Goal: Communication & Community: Participate in discussion

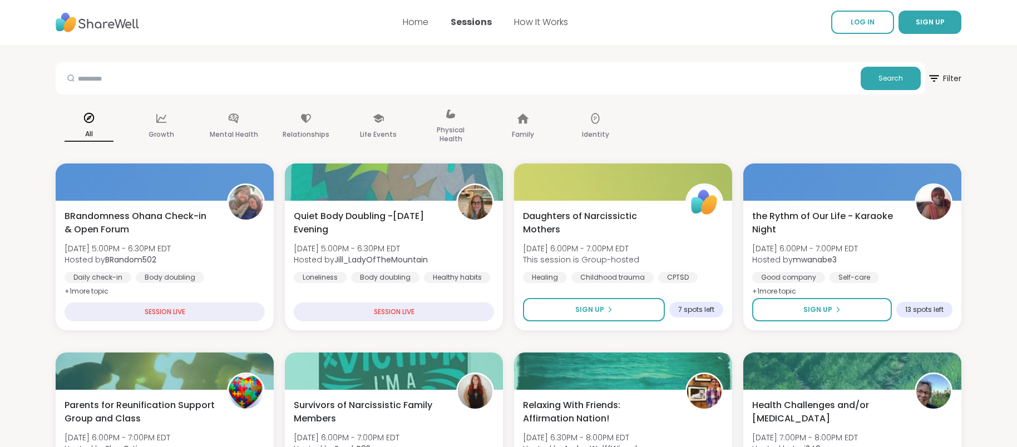
click at [864, 24] on span "LOG IN" at bounding box center [862, 21] width 24 height 9
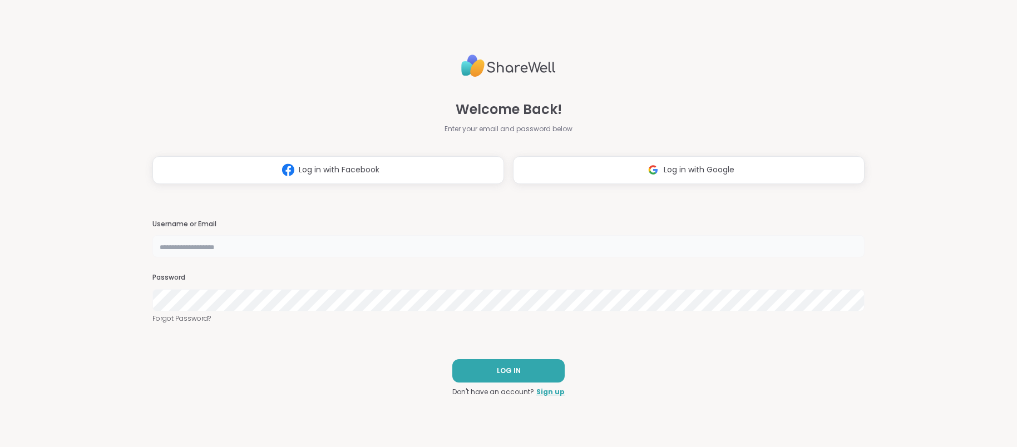
click at [199, 245] on input "text" at bounding box center [508, 246] width 712 height 22
type input "*******"
click at [525, 377] on button "LOG IN" at bounding box center [508, 370] width 112 height 23
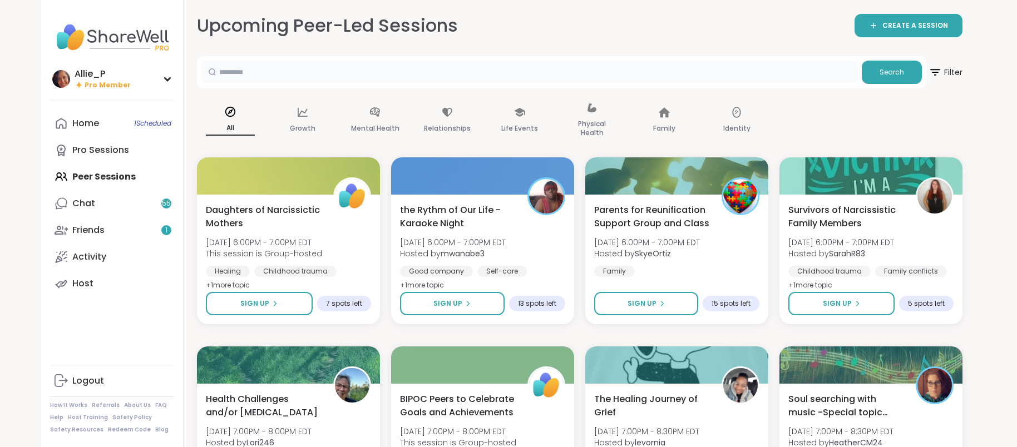
click at [295, 77] on input "text" at bounding box center [529, 72] width 656 height 22
click at [86, 207] on div "Chat 55" at bounding box center [83, 203] width 23 height 12
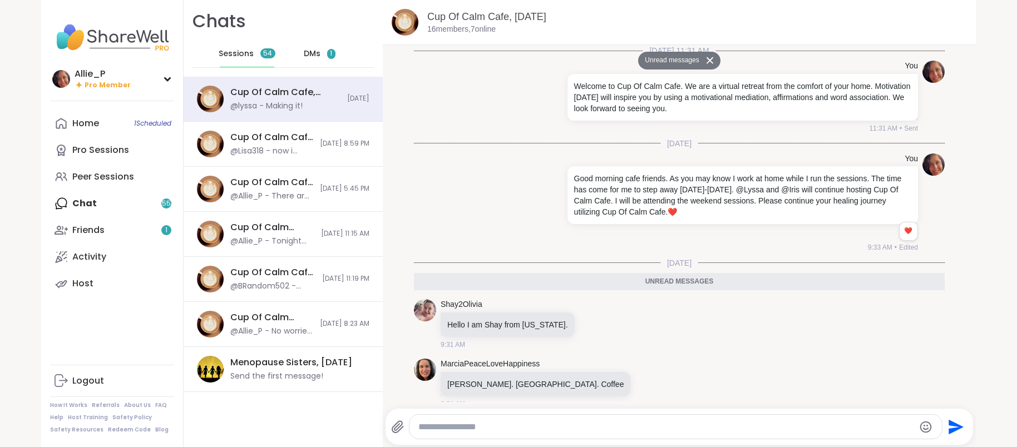
scroll to position [3488, 0]
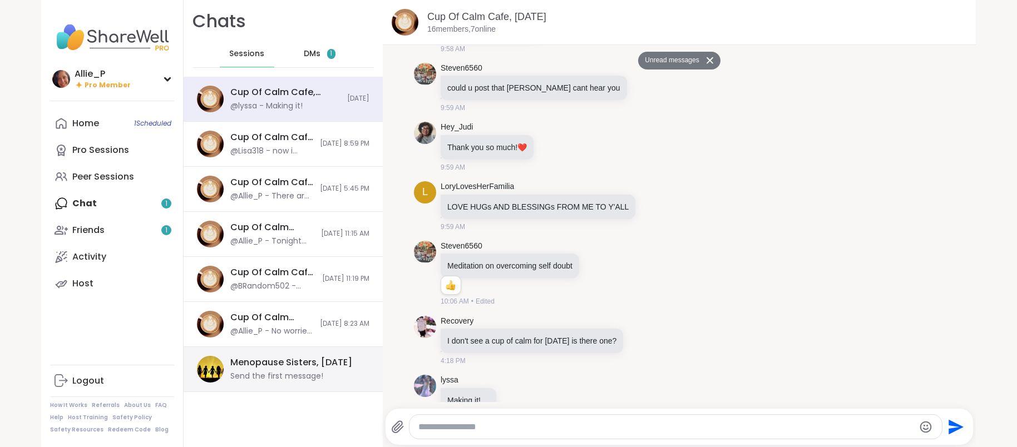
click at [264, 374] on div "Send the first message!" at bounding box center [276, 376] width 93 height 11
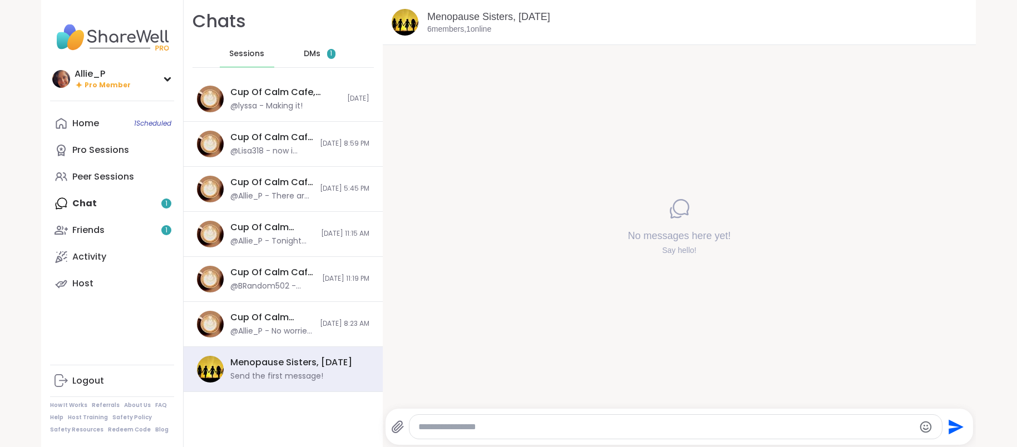
click at [411, 352] on div "Menopause Sisters, Sep 11 6 members, 1 online No messages here yet! Say hello! …" at bounding box center [679, 223] width 593 height 447
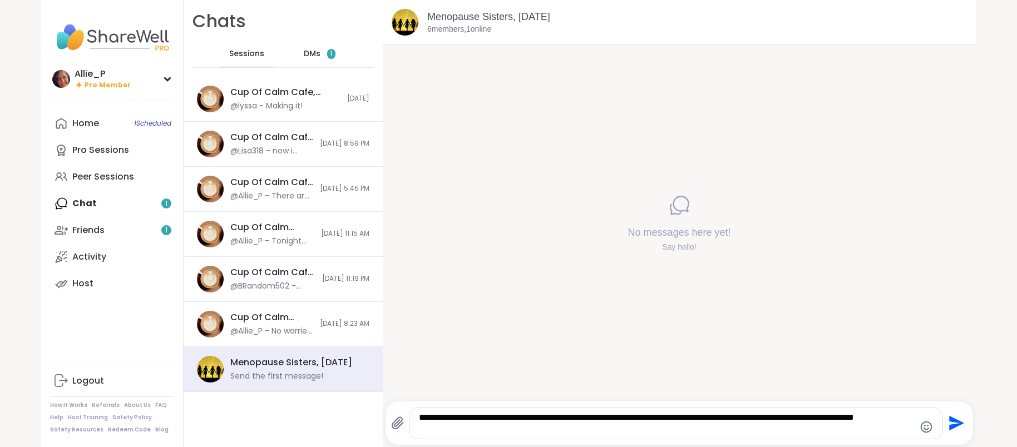
paste textarea "**********"
type textarea "**********"
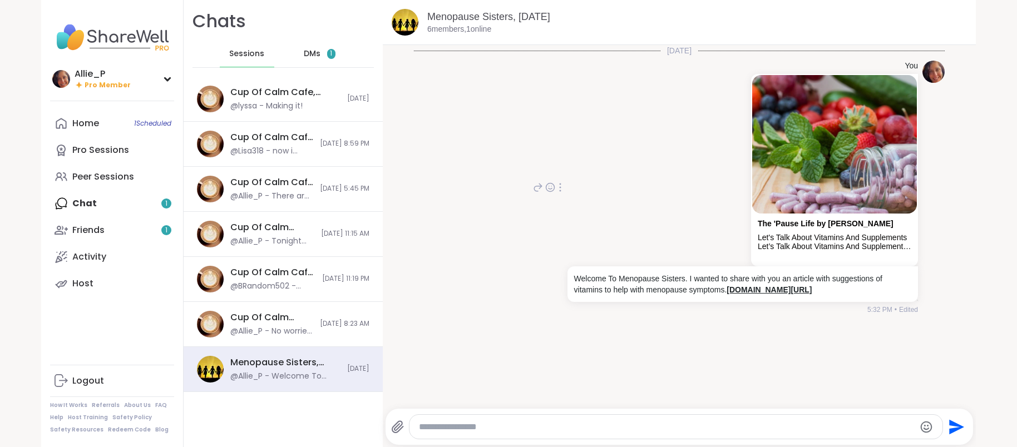
click at [726, 294] on link "[DOMAIN_NAME][URL]" at bounding box center [768, 289] width 85 height 9
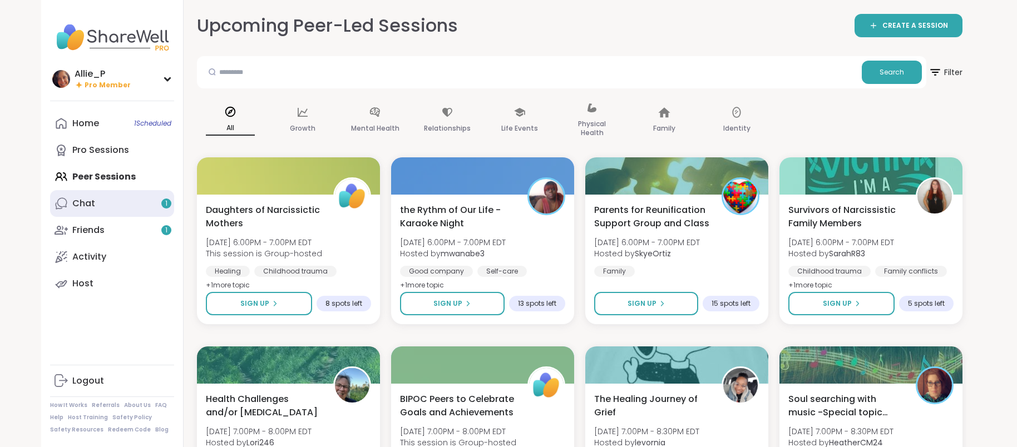
click at [106, 201] on link "Chat 1" at bounding box center [112, 203] width 124 height 27
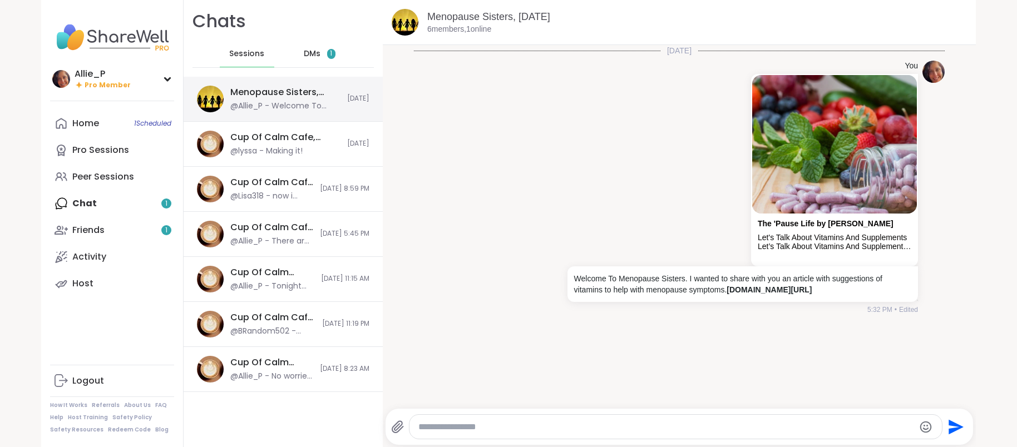
click at [281, 90] on div "Menopause Sisters, [DATE]" at bounding box center [285, 92] width 110 height 12
click at [559, 192] on icon at bounding box center [560, 187] width 2 height 9
click at [561, 209] on icon at bounding box center [560, 203] width 11 height 11
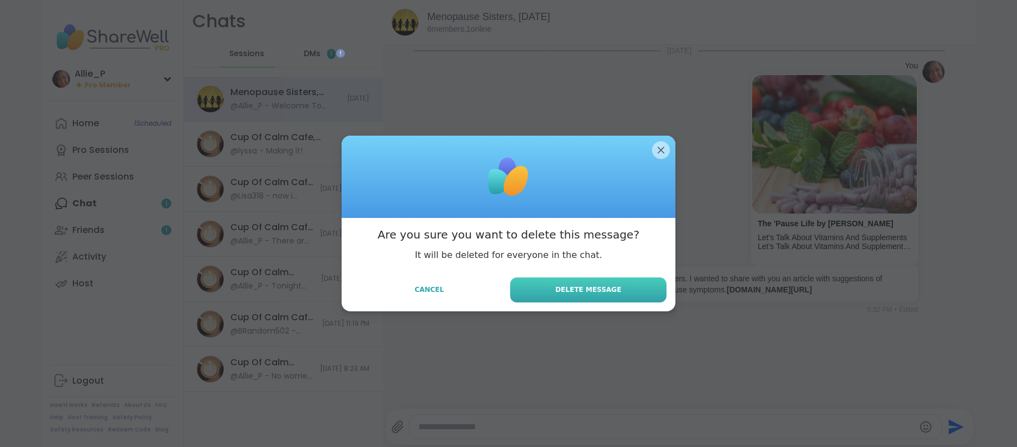
click at [598, 291] on span "Delete Message" at bounding box center [588, 290] width 66 height 10
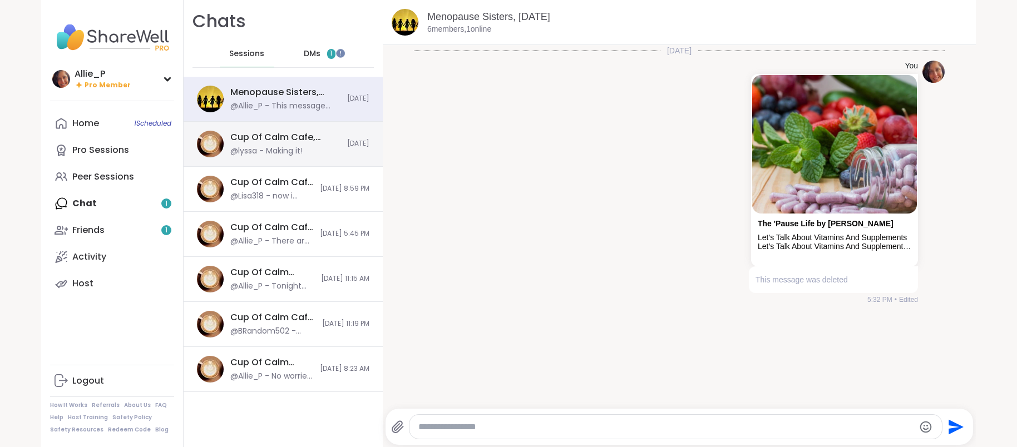
click at [272, 144] on div "Cup Of Calm Cafe, [DATE] @lyssa - Making it!" at bounding box center [285, 144] width 110 height 26
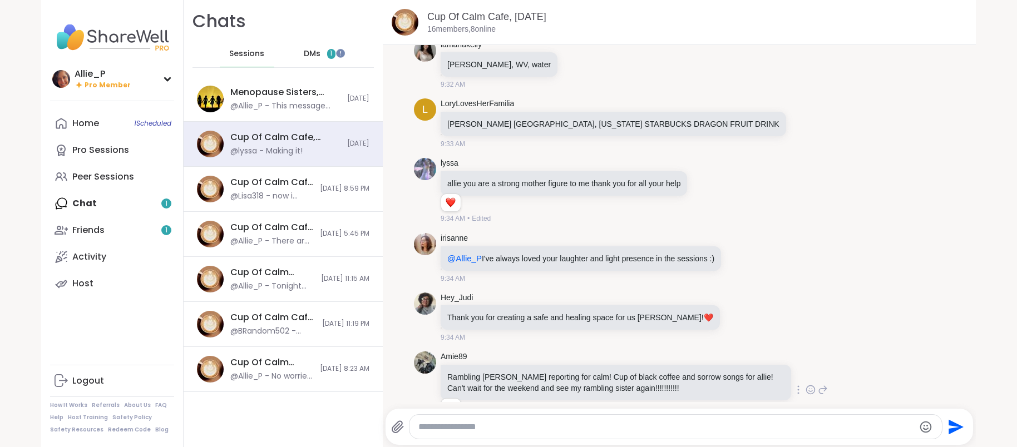
scroll to position [531, 0]
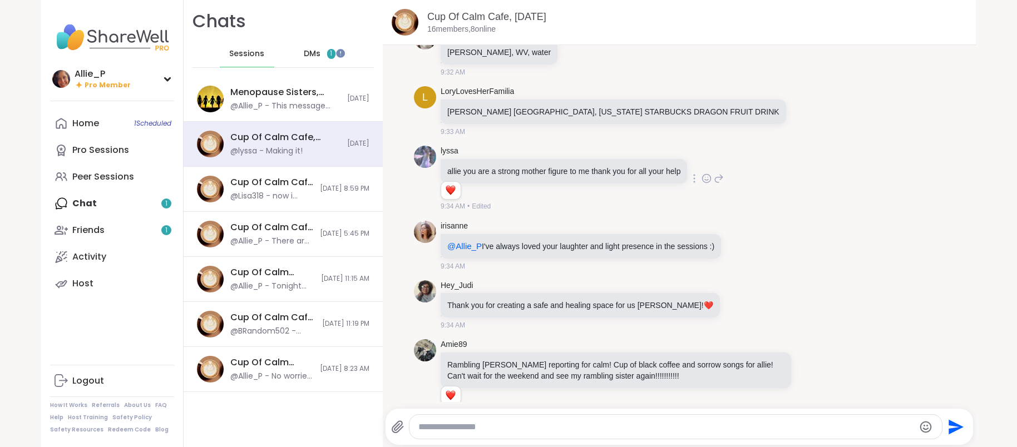
click at [705, 179] on icon at bounding box center [706, 179] width 3 height 1
click at [614, 157] on div "Select Reaction: Heart" at bounding box center [618, 161] width 10 height 10
click at [740, 243] on icon at bounding box center [740, 245] width 10 height 11
click at [647, 226] on div "Select Reaction: Heart" at bounding box center [652, 227] width 10 height 10
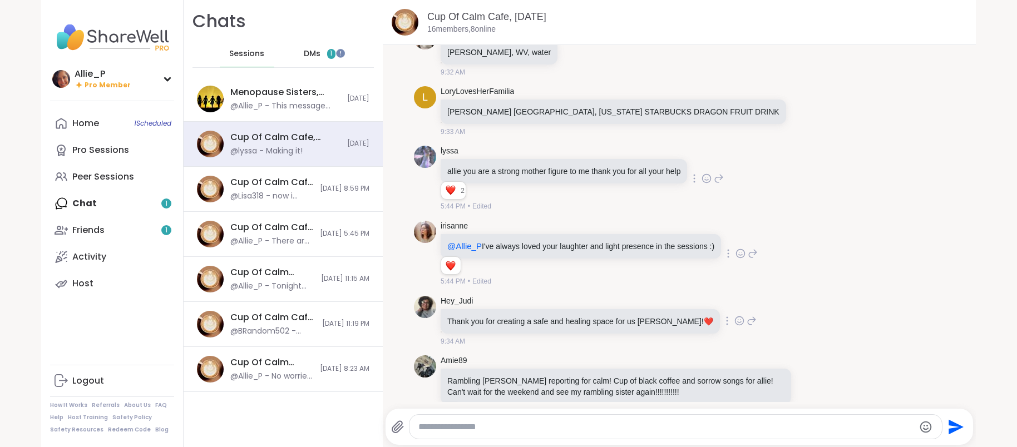
click at [735, 323] on icon at bounding box center [739, 320] width 8 height 8
click at [646, 304] on div "Select Reaction: Heart" at bounding box center [651, 303] width 10 height 10
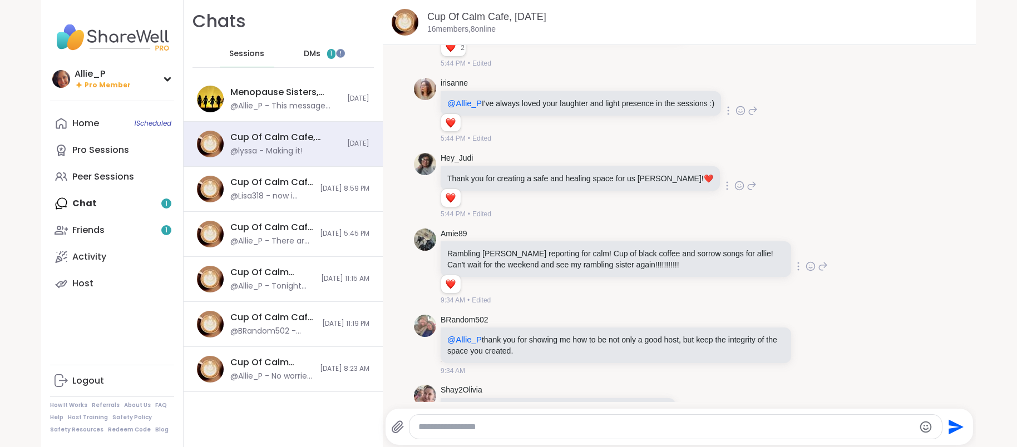
scroll to position [681, 0]
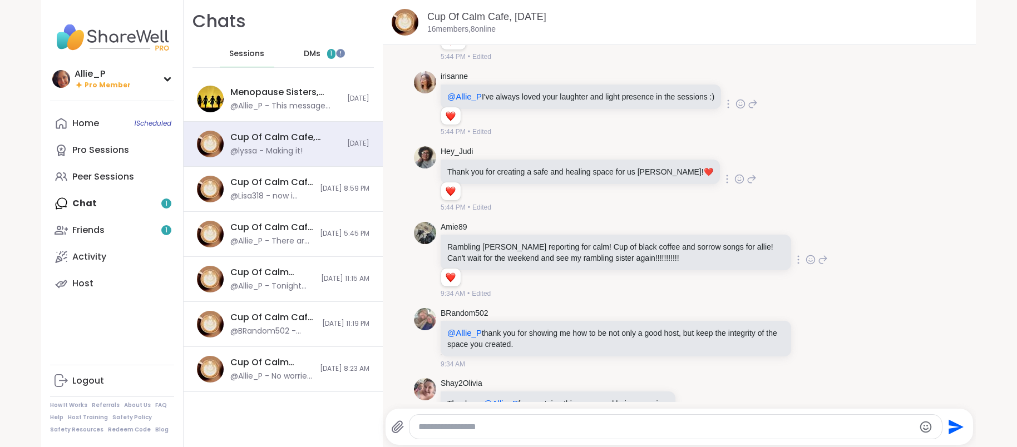
click at [809, 263] on icon at bounding box center [811, 260] width 8 height 8
click at [724, 244] on div "Select Reaction: Heart" at bounding box center [722, 242] width 10 height 10
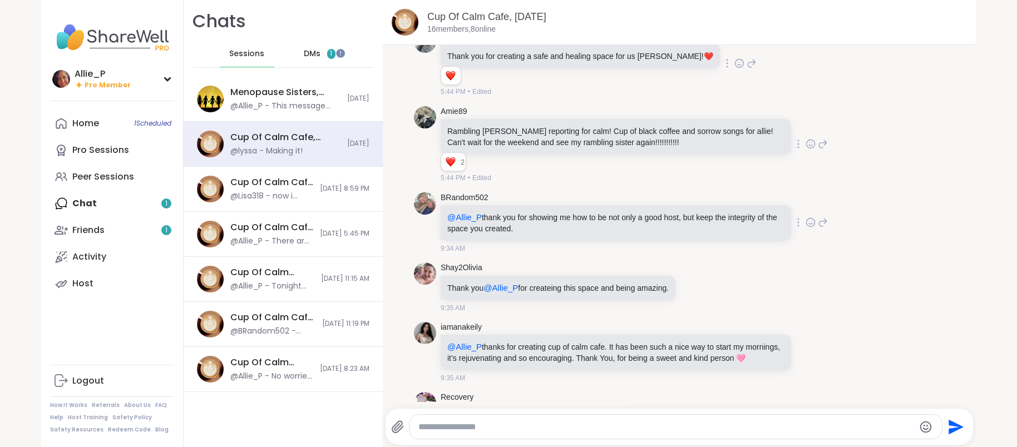
scroll to position [805, 0]
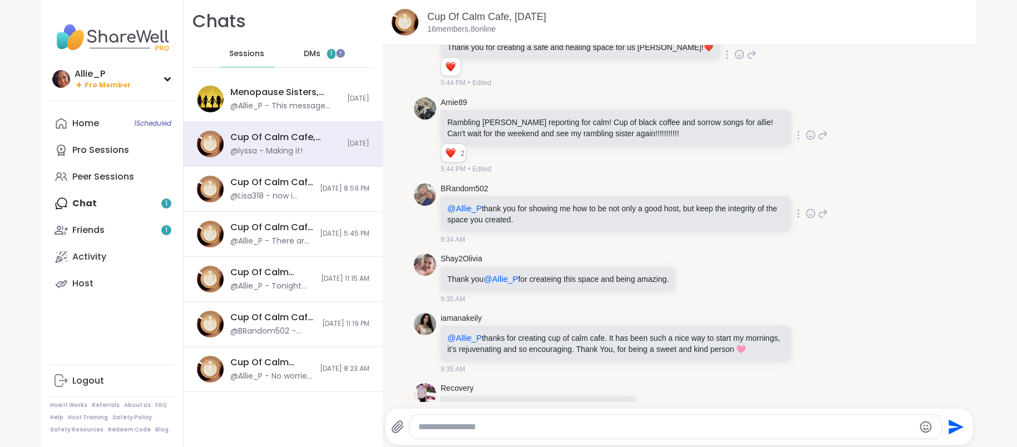
click at [810, 214] on icon at bounding box center [810, 214] width 3 height 1
click at [720, 194] on div "Select Reaction: Heart" at bounding box center [722, 196] width 10 height 10
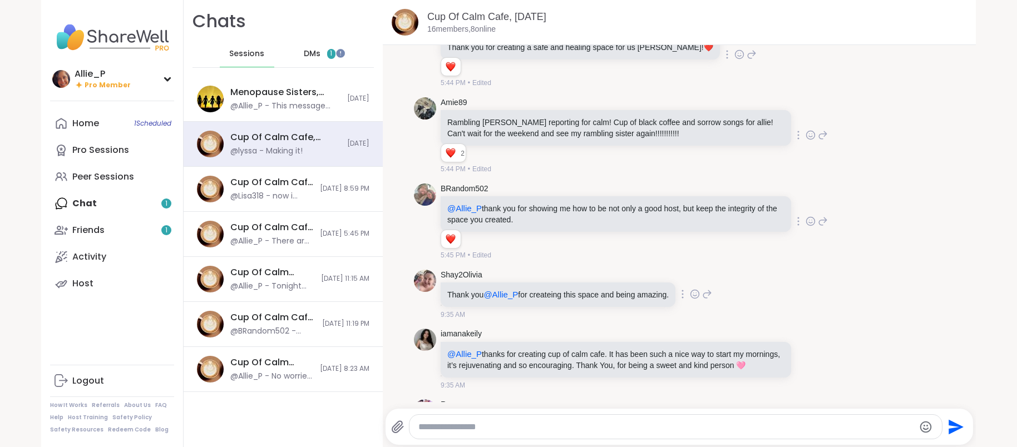
click at [699, 295] on icon at bounding box center [695, 294] width 8 height 8
click at [611, 276] on div "Select Reaction: Heart" at bounding box center [606, 276] width 10 height 10
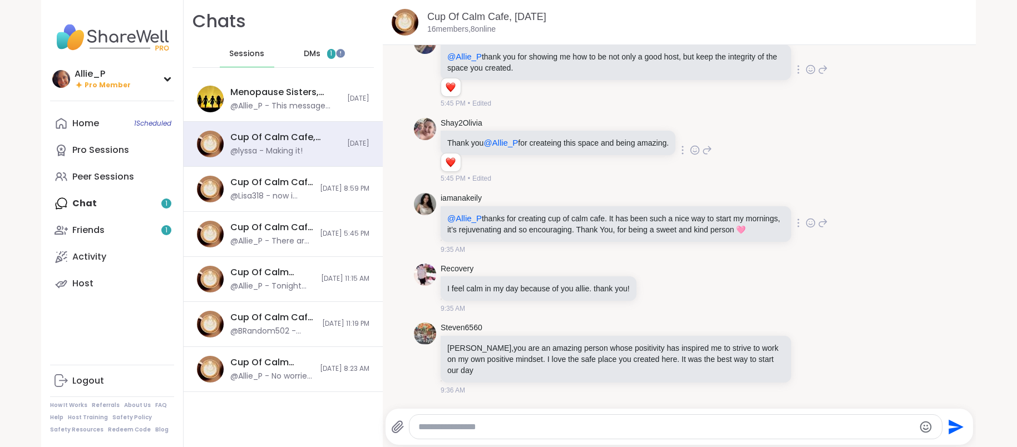
scroll to position [961, 0]
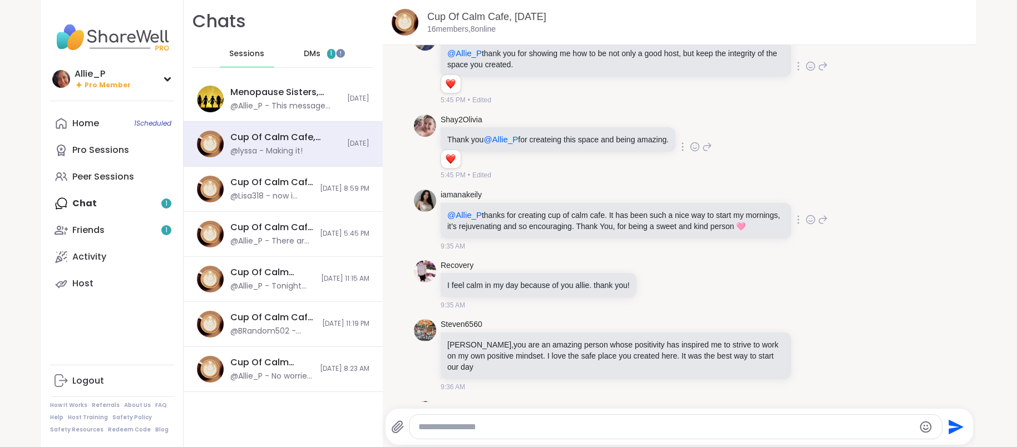
click at [809, 221] on icon at bounding box center [810, 221] width 3 height 1
click at [722, 204] on div "Select Reaction: Heart" at bounding box center [722, 202] width 10 height 10
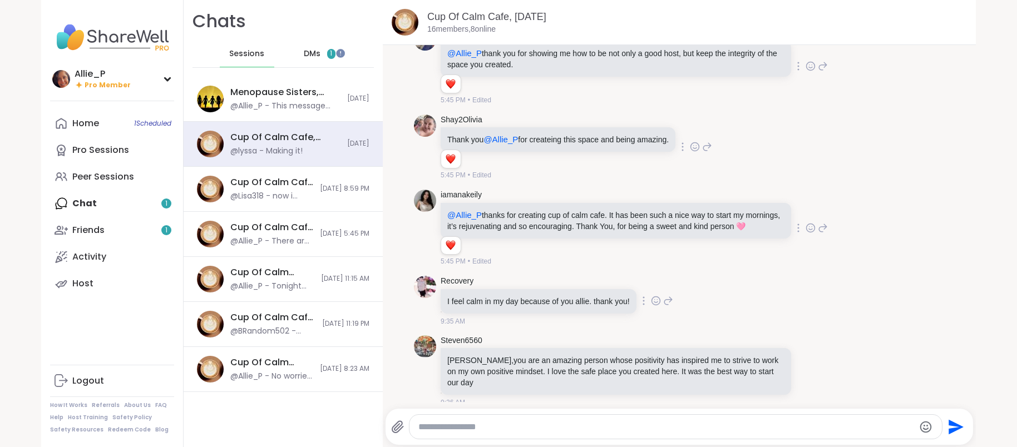
click at [655, 302] on icon at bounding box center [655, 300] width 8 height 8
click at [565, 282] on div "Select Reaction: Heart" at bounding box center [567, 283] width 10 height 10
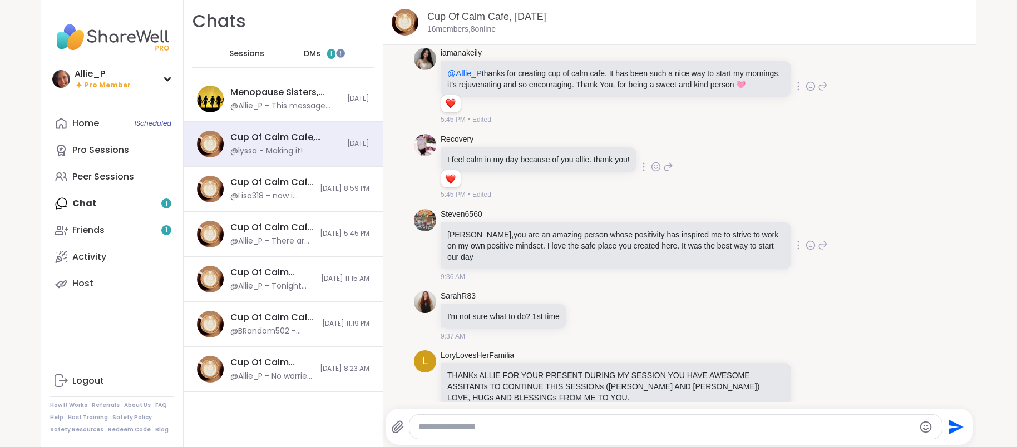
scroll to position [1121, 0]
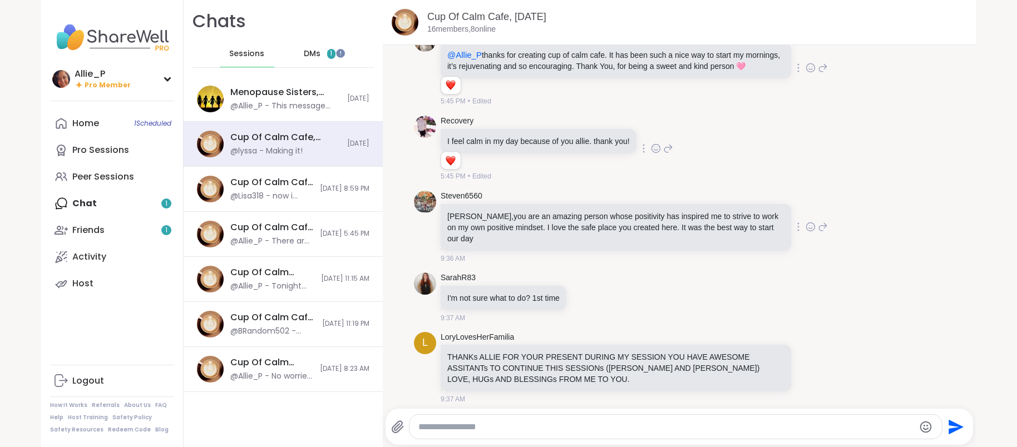
click at [807, 221] on icon at bounding box center [810, 226] width 10 height 11
click at [722, 204] on div "Select Reaction: Heart" at bounding box center [722, 209] width 10 height 10
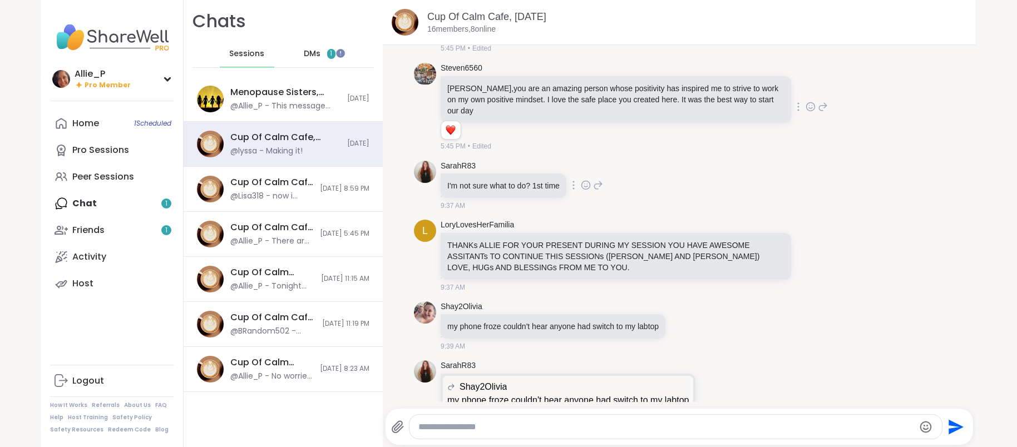
scroll to position [1260, 0]
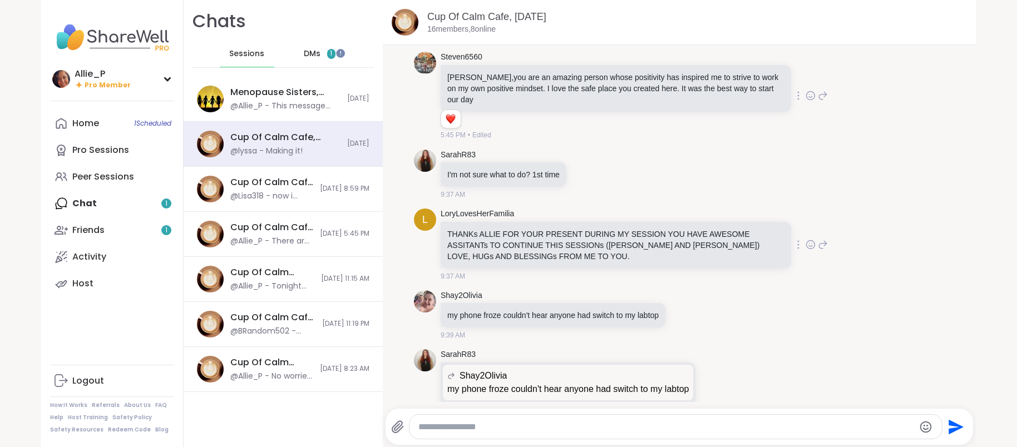
click at [809, 239] on icon at bounding box center [810, 244] width 10 height 11
click at [723, 222] on div "Select Reaction: Heart" at bounding box center [722, 227] width 10 height 10
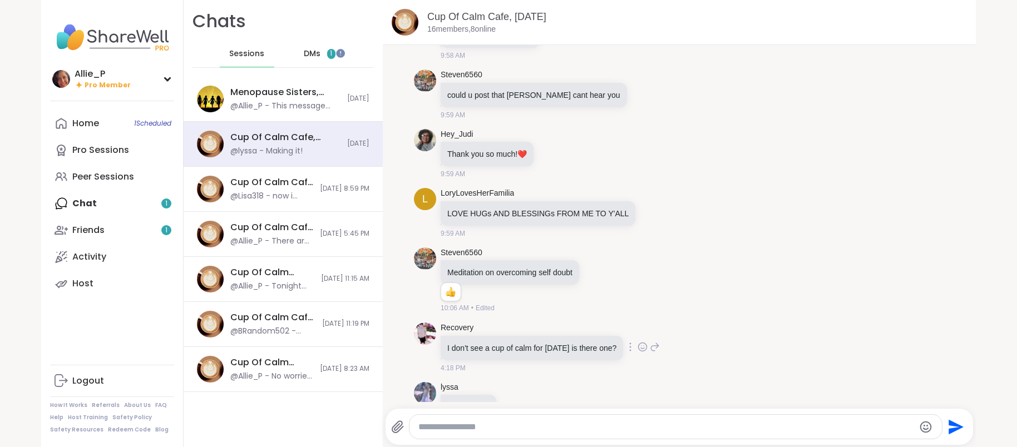
scroll to position [3578, 0]
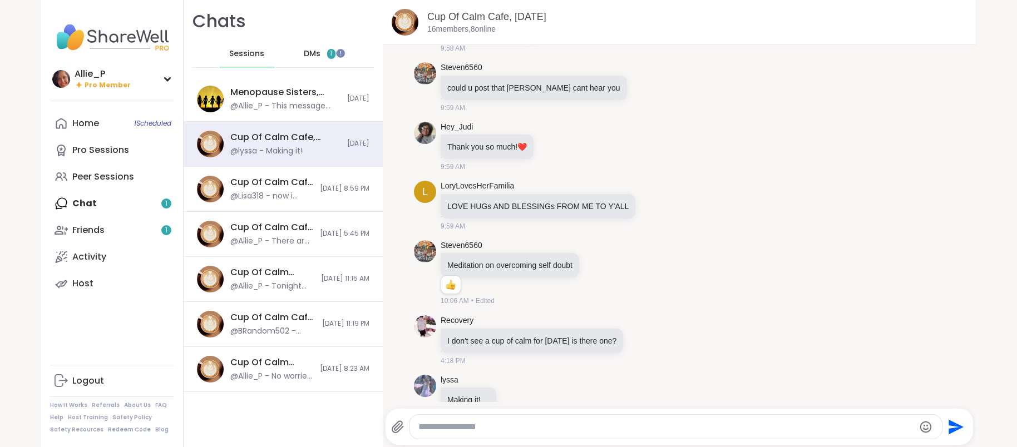
click at [588, 422] on textarea "Type your message" at bounding box center [665, 427] width 495 height 11
click at [553, 424] on textarea "**********" at bounding box center [666, 427] width 495 height 11
click at [778, 428] on textarea "**********" at bounding box center [666, 427] width 495 height 11
click at [748, 417] on div "**********" at bounding box center [675, 427] width 532 height 24
click at [800, 429] on textarea "**********" at bounding box center [666, 427] width 495 height 11
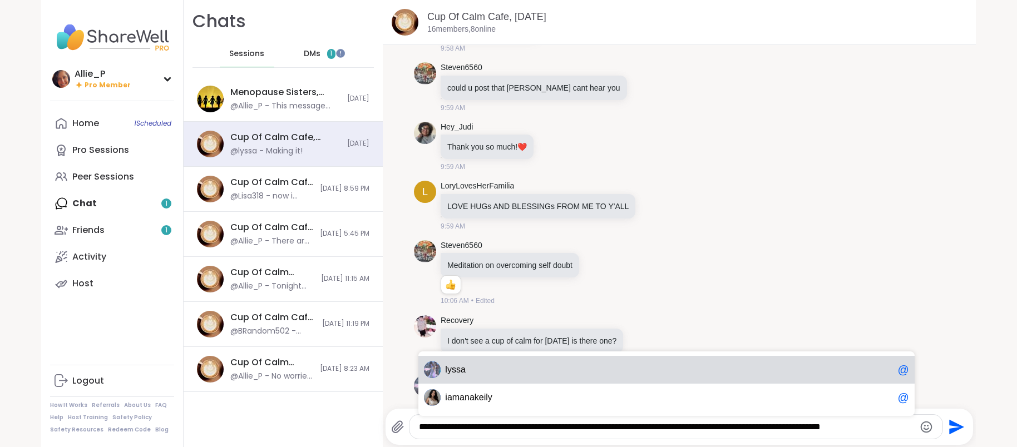
click at [479, 365] on span "ly ssa" at bounding box center [669, 369] width 448 height 11
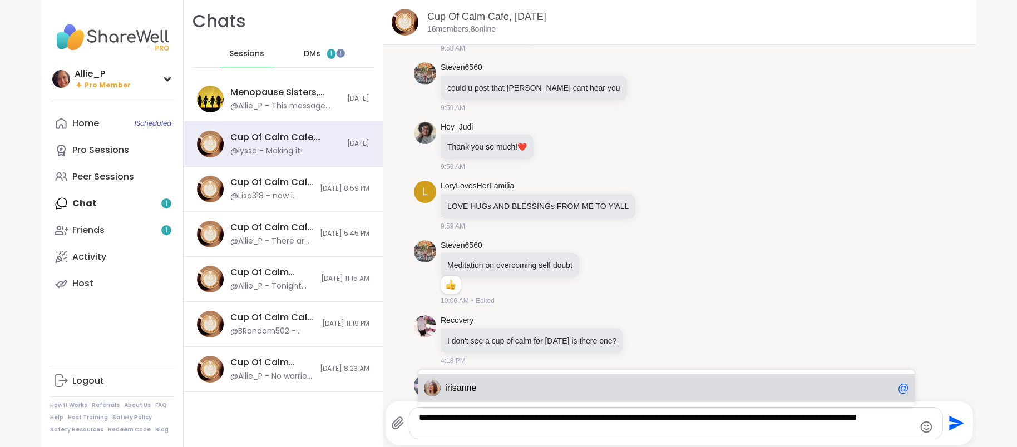
click at [479, 392] on span "ir isanne" at bounding box center [669, 388] width 448 height 11
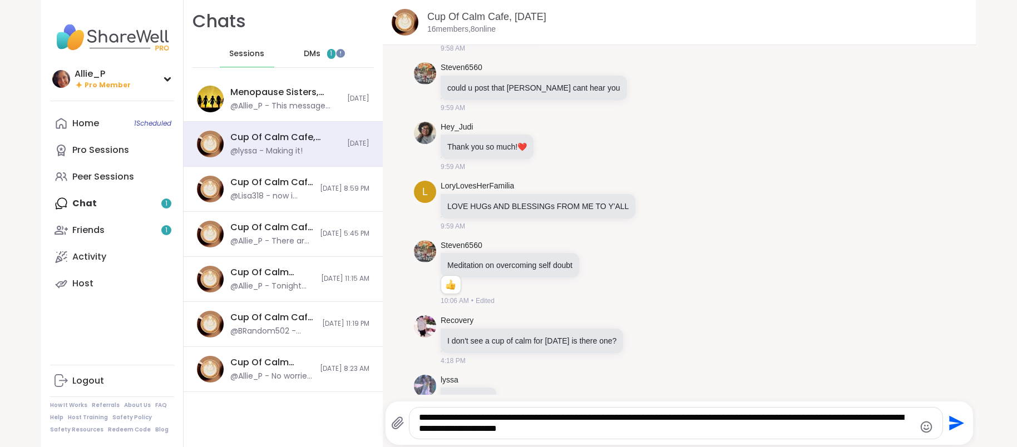
drag, startPoint x: 479, startPoint y: 428, endPoint x: 762, endPoint y: 414, distance: 283.5
click at [762, 414] on textarea "**********" at bounding box center [666, 423] width 495 height 22
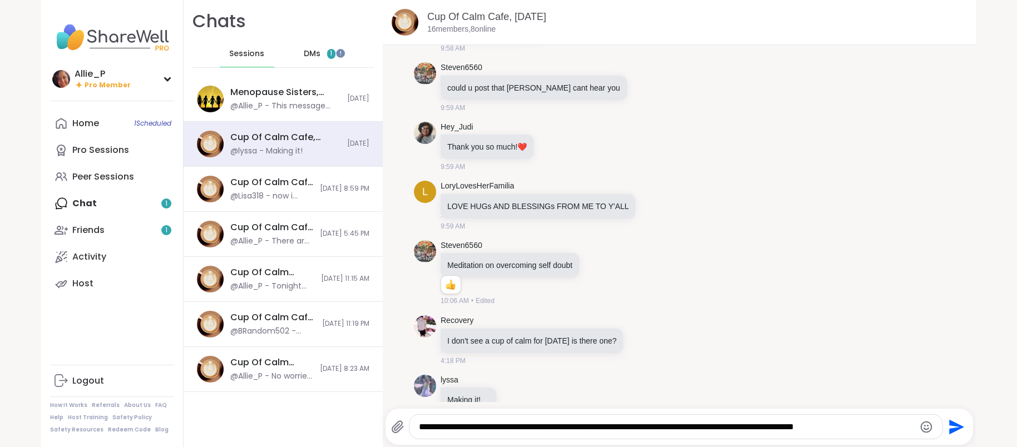
click at [542, 428] on textarea "**********" at bounding box center [666, 427] width 495 height 11
click at [859, 426] on textarea "**********" at bounding box center [666, 427] width 495 height 11
drag, startPoint x: 731, startPoint y: 427, endPoint x: 543, endPoint y: 426, distance: 188.0
click at [543, 426] on textarea "**********" at bounding box center [666, 427] width 495 height 11
drag, startPoint x: 651, startPoint y: 426, endPoint x: 767, endPoint y: 427, distance: 116.3
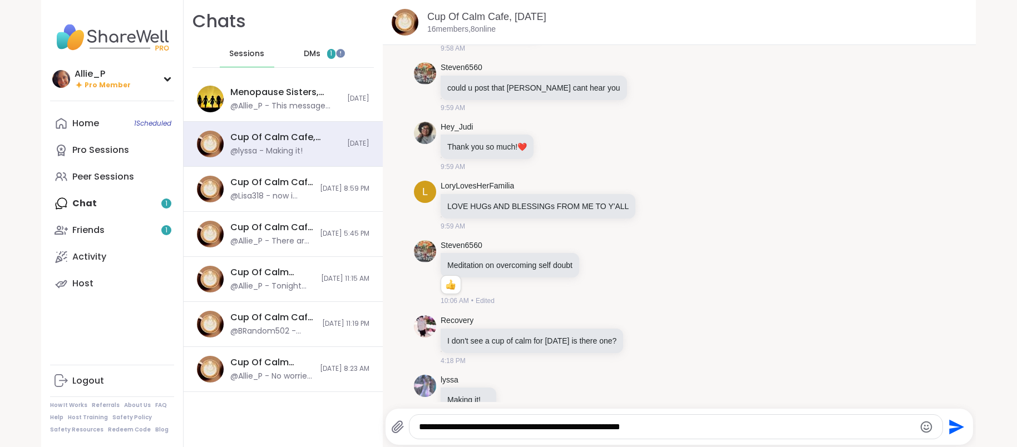
click at [657, 427] on textarea "**********" at bounding box center [666, 427] width 495 height 11
click at [928, 424] on icon "Emoji picker" at bounding box center [925, 427] width 13 height 13
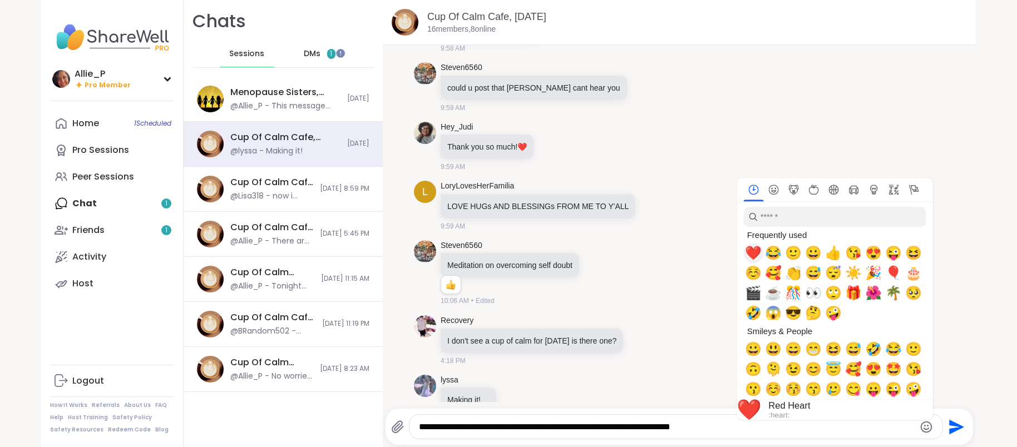
click at [751, 249] on span "❤️" at bounding box center [753, 253] width 17 height 16
type textarea "**********"
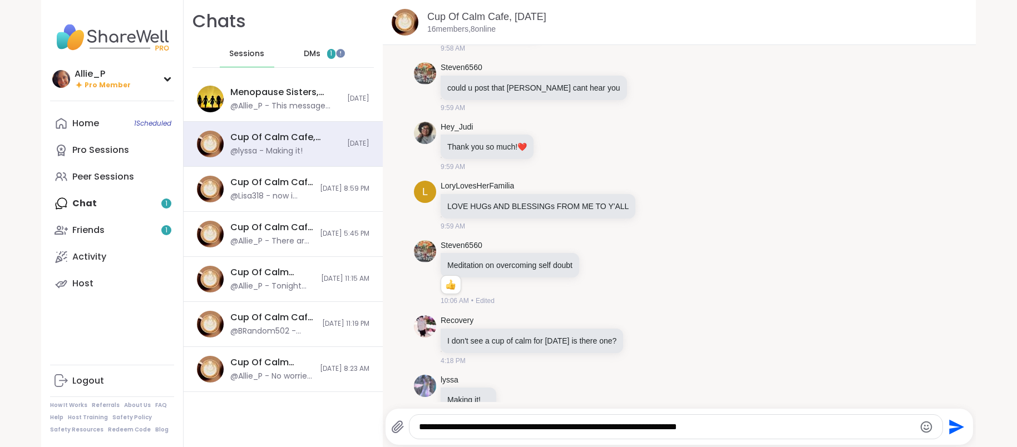
click at [956, 429] on icon "Send" at bounding box center [956, 426] width 15 height 15
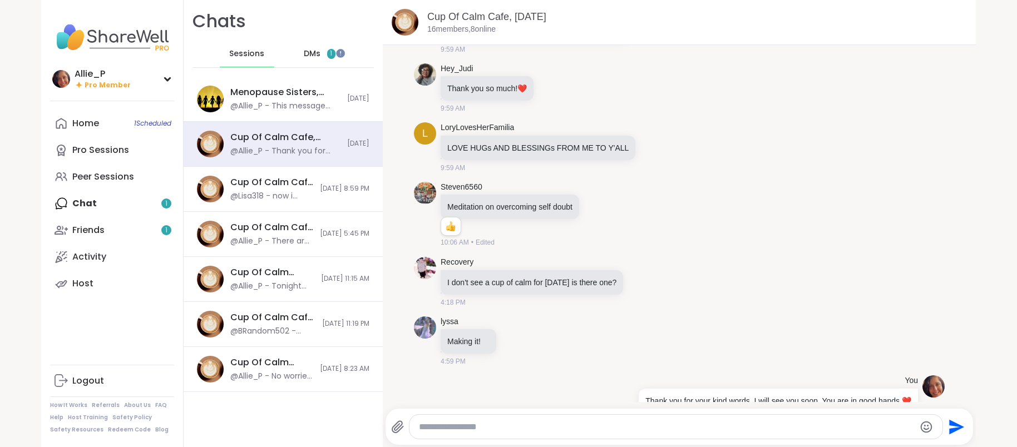
click at [309, 51] on span "DMs" at bounding box center [312, 53] width 17 height 11
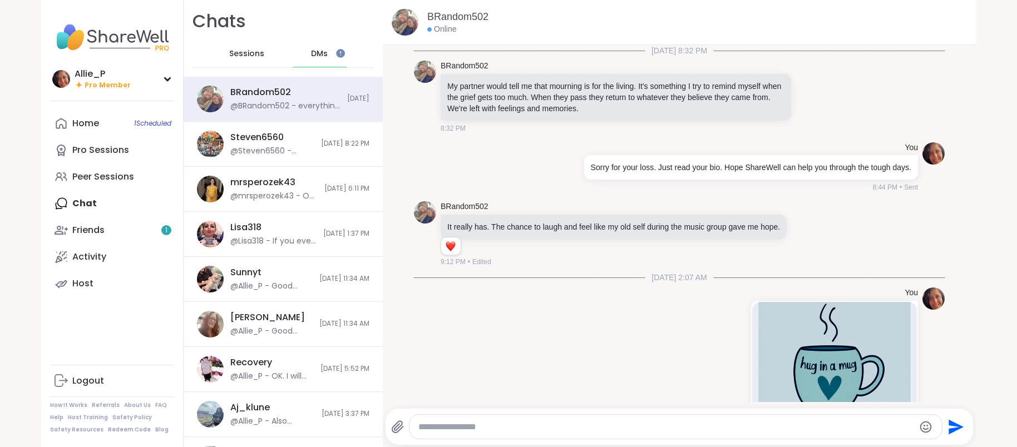
scroll to position [10115, 0]
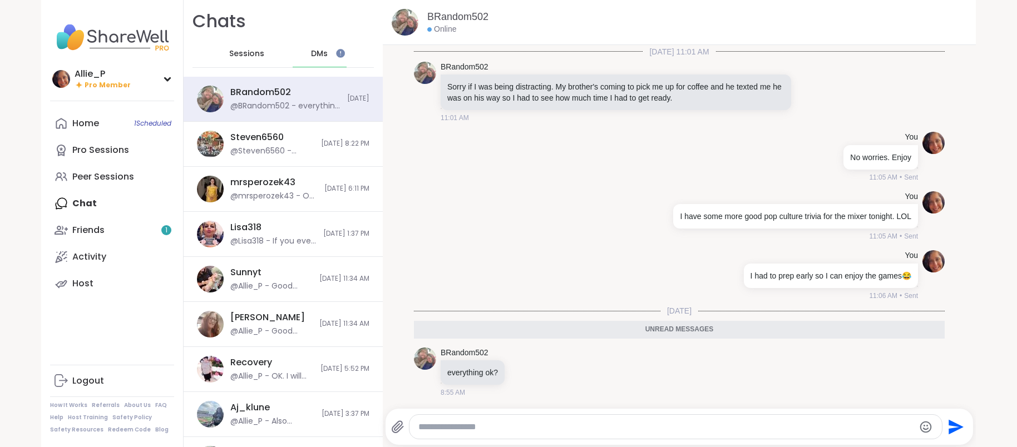
click at [473, 426] on textarea "Type your message" at bounding box center [665, 427] width 495 height 11
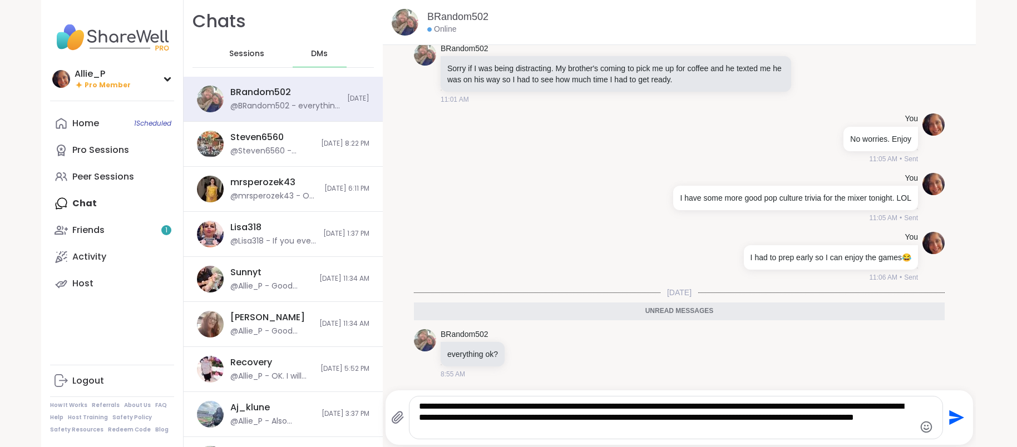
type textarea "**********"
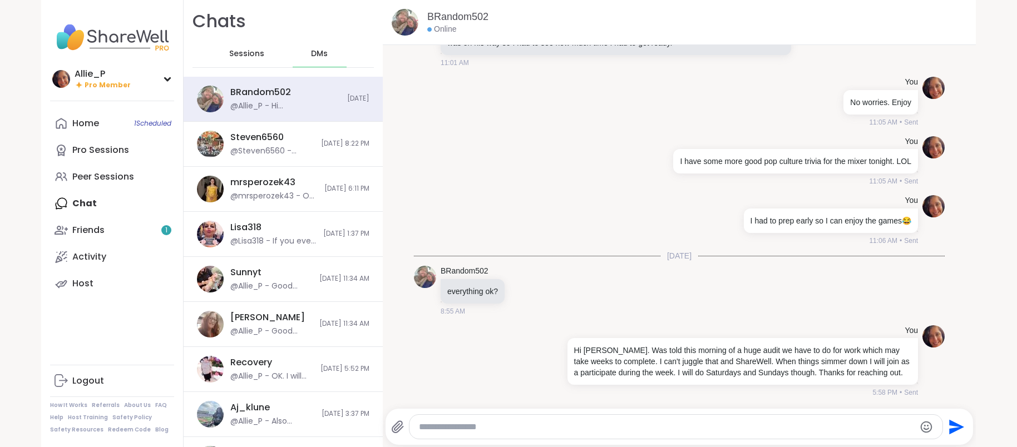
scroll to position [10170, 0]
click at [85, 235] on div "Friends 1" at bounding box center [88, 230] width 32 height 12
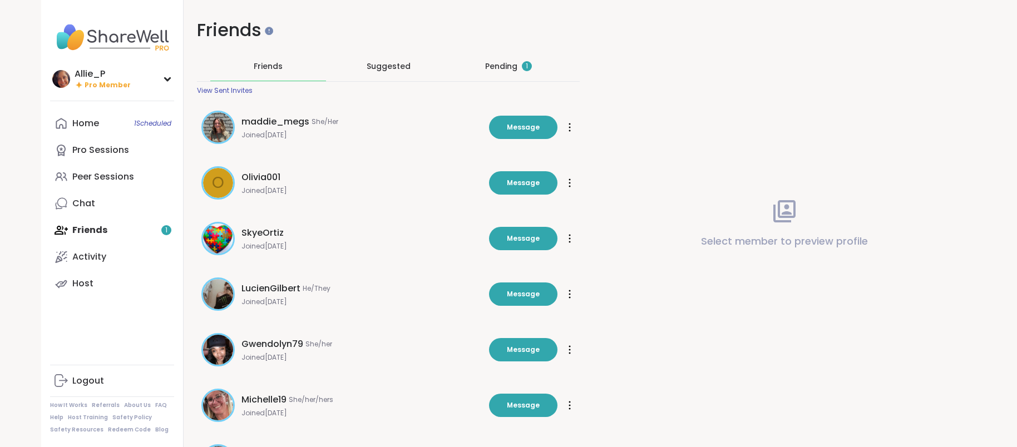
click at [498, 65] on div "Pending 1" at bounding box center [508, 66] width 47 height 11
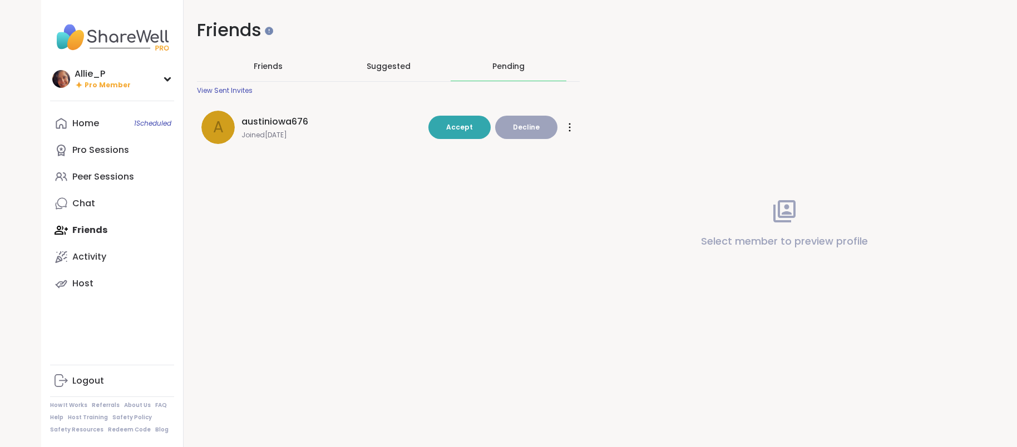
click at [540, 131] on button "Decline" at bounding box center [526, 127] width 62 height 23
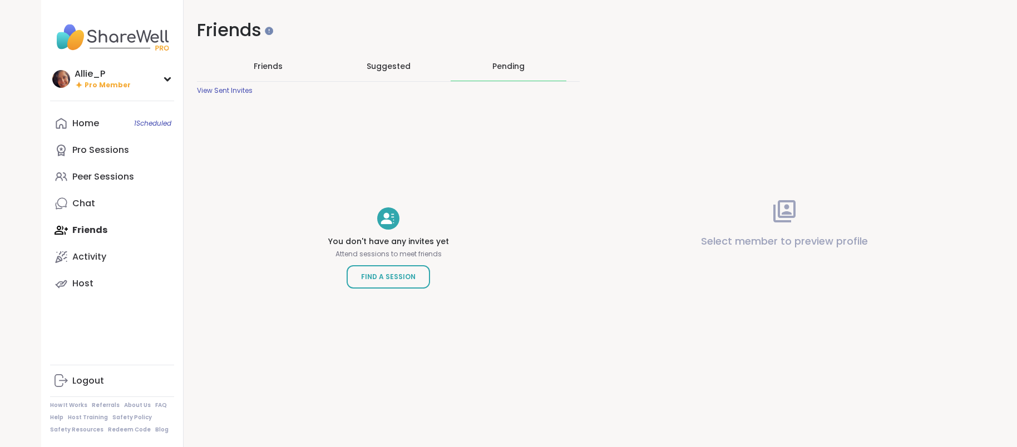
click at [220, 89] on div "View Sent Invites" at bounding box center [225, 90] width 56 height 9
click at [80, 209] on div "Chat" at bounding box center [83, 203] width 23 height 12
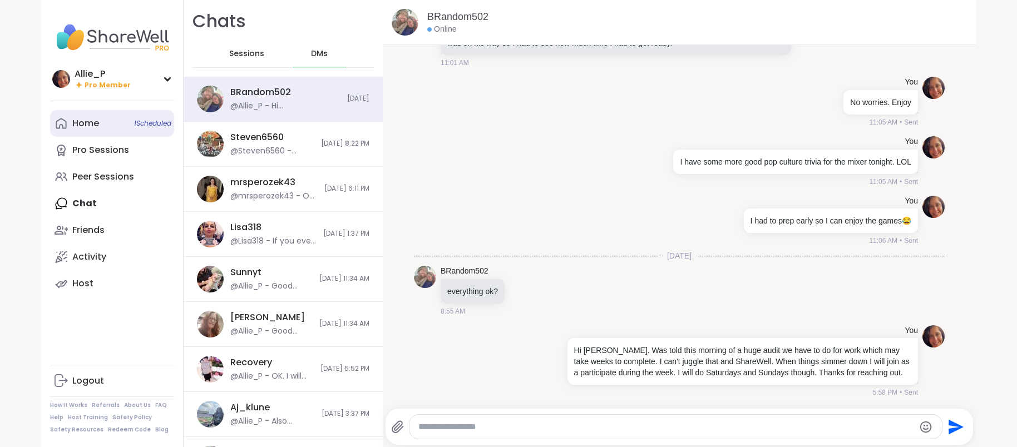
click at [86, 123] on div "Home 1 Scheduled" at bounding box center [85, 123] width 27 height 12
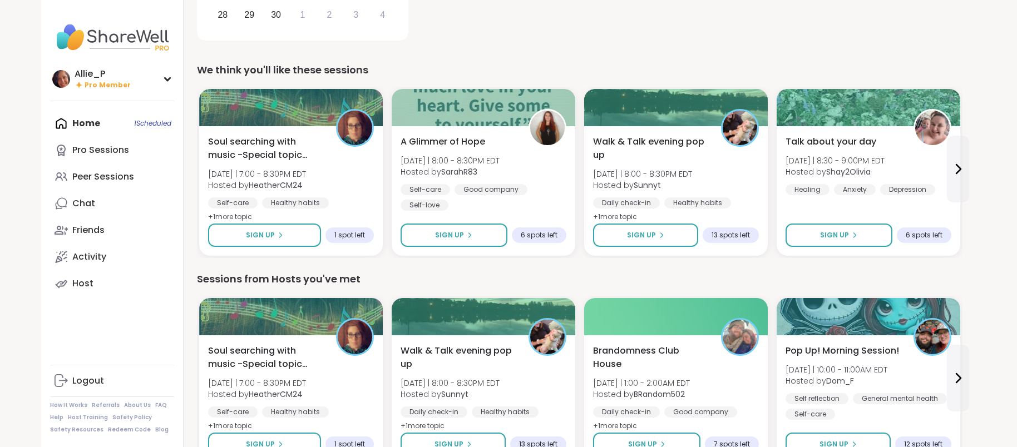
scroll to position [257, 0]
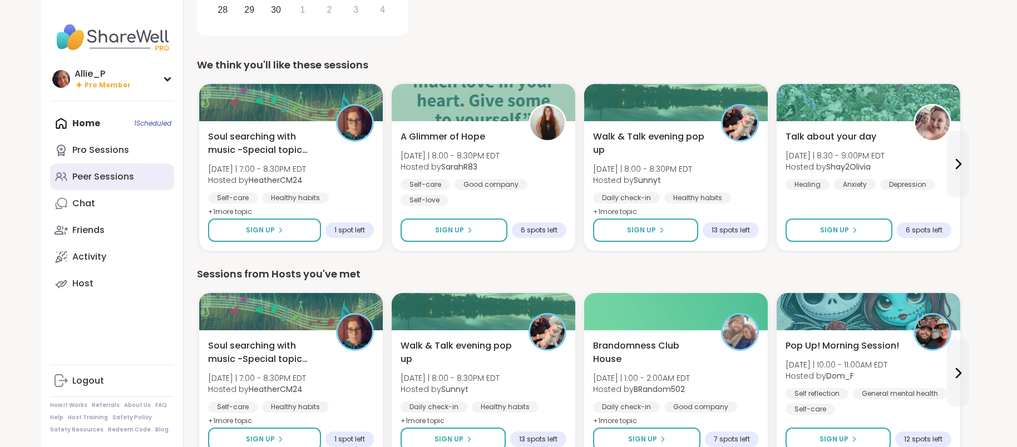
click at [81, 175] on div "Peer Sessions" at bounding box center [103, 177] width 62 height 12
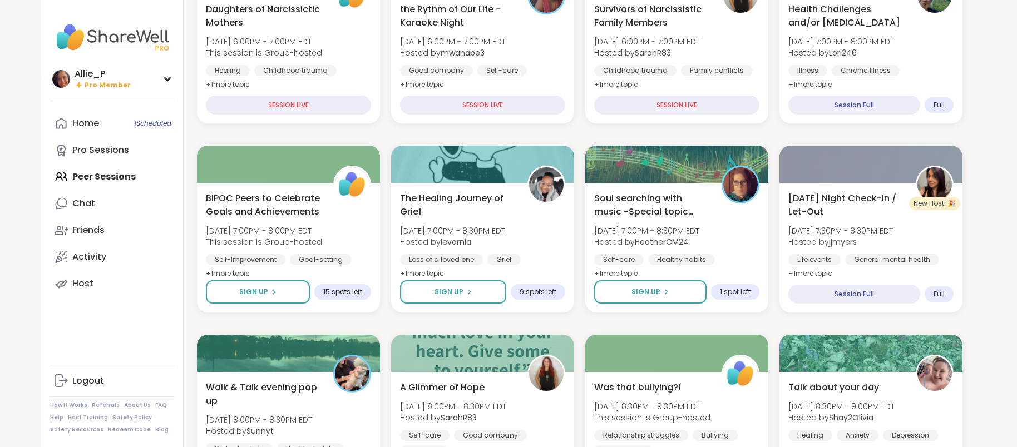
scroll to position [193, 0]
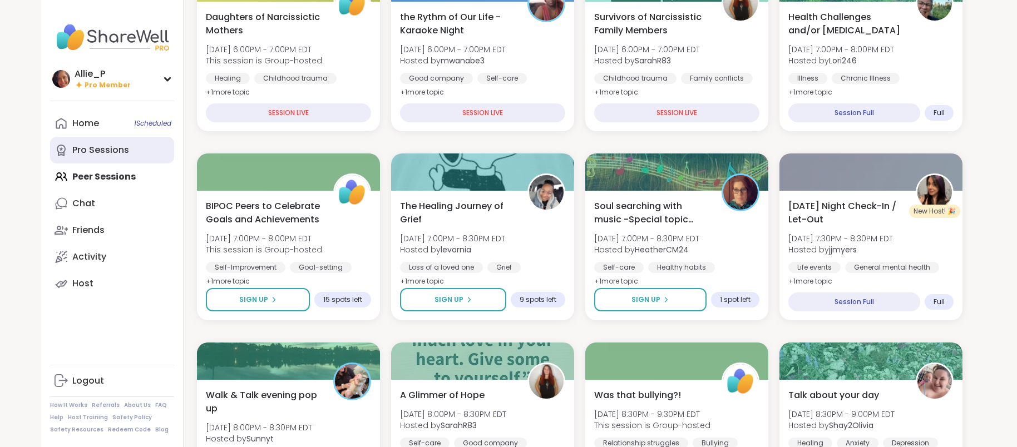
click at [97, 154] on div "Pro Sessions" at bounding box center [100, 150] width 57 height 12
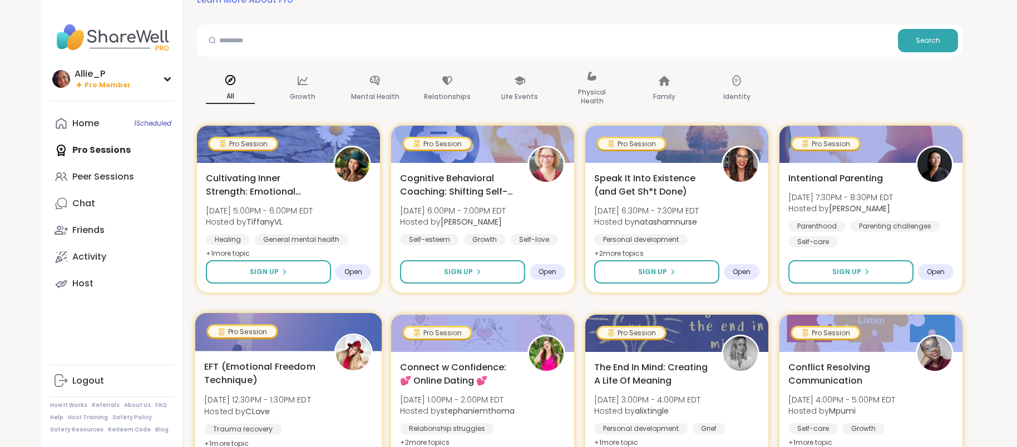
scroll to position [62, 0]
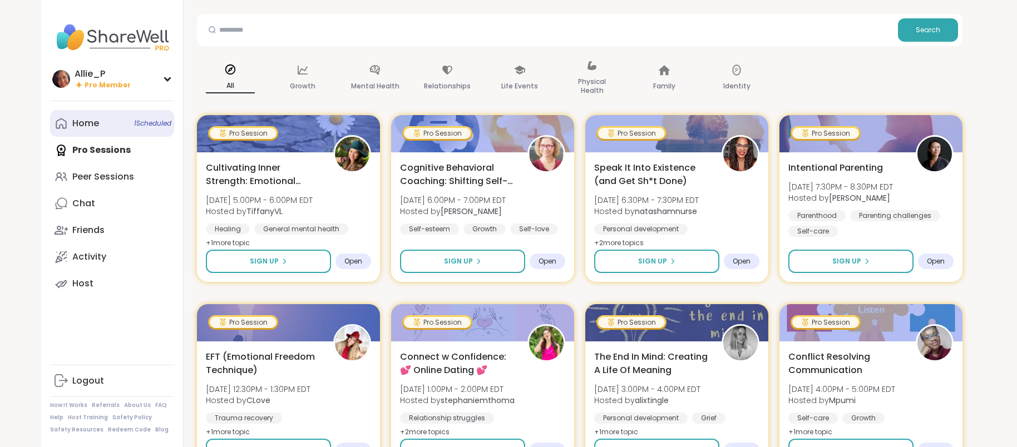
click at [86, 121] on div "Home 1 Scheduled" at bounding box center [85, 123] width 27 height 12
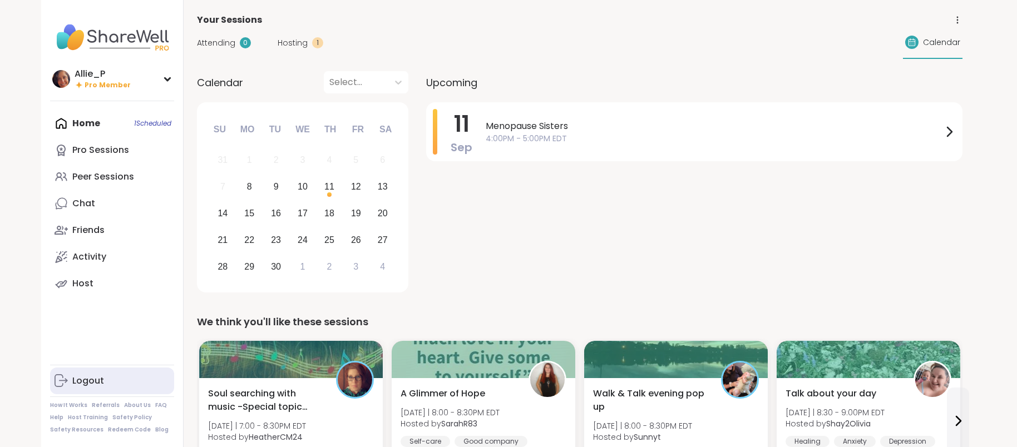
click at [86, 382] on div "Logout" at bounding box center [88, 381] width 32 height 12
